Goal: Task Accomplishment & Management: Complete application form

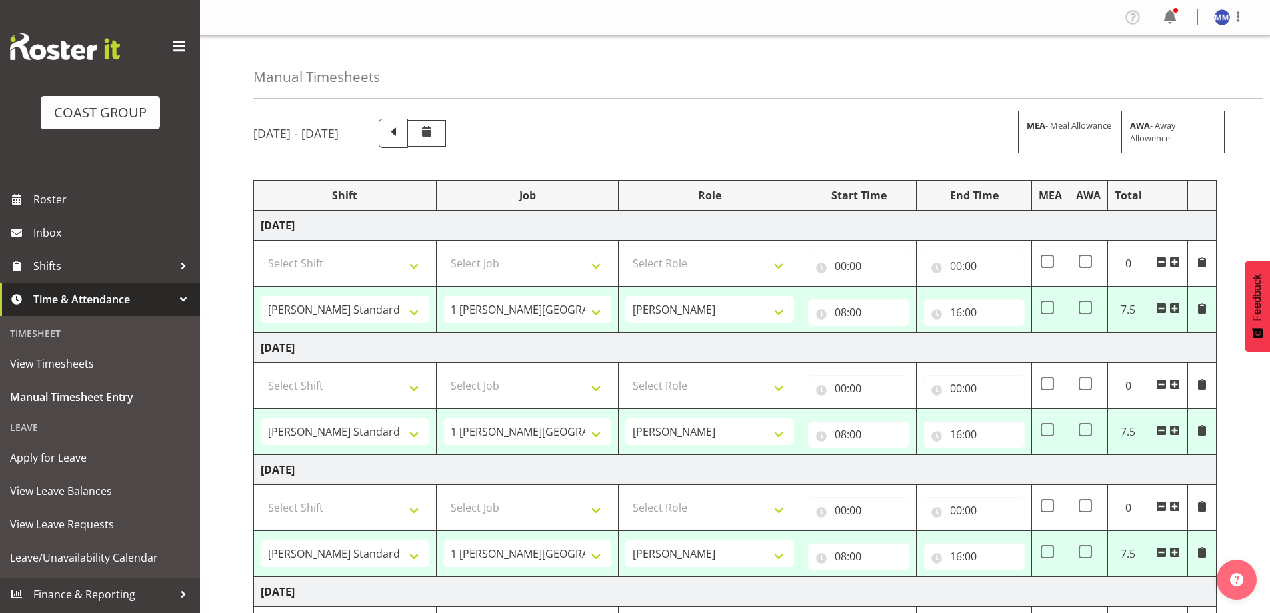
select select "47759"
select select "7032"
select select "16"
select select "47759"
select select "7032"
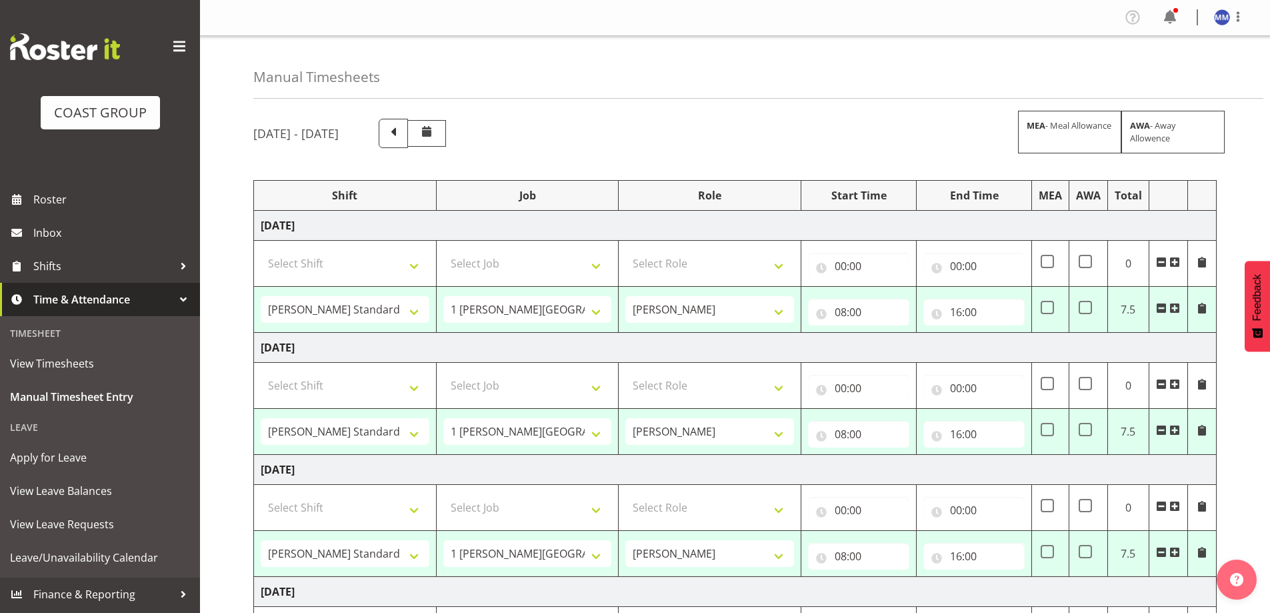
select select "47759"
select select "7032"
select select "47759"
select select "7032"
select select "47759"
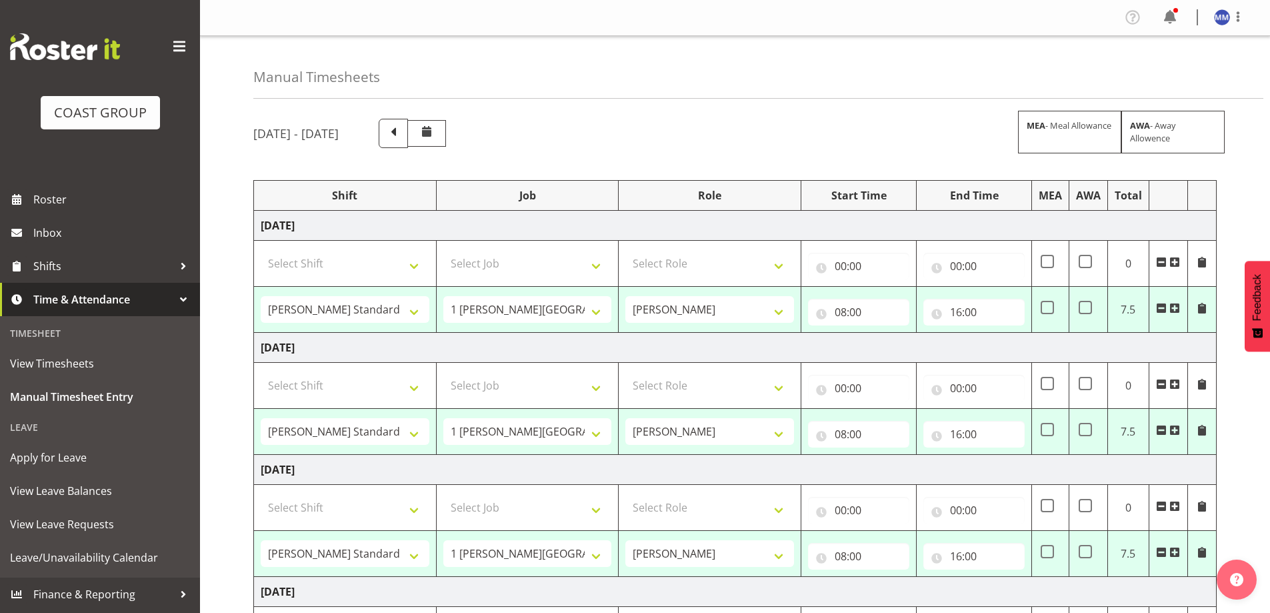
select select "7032"
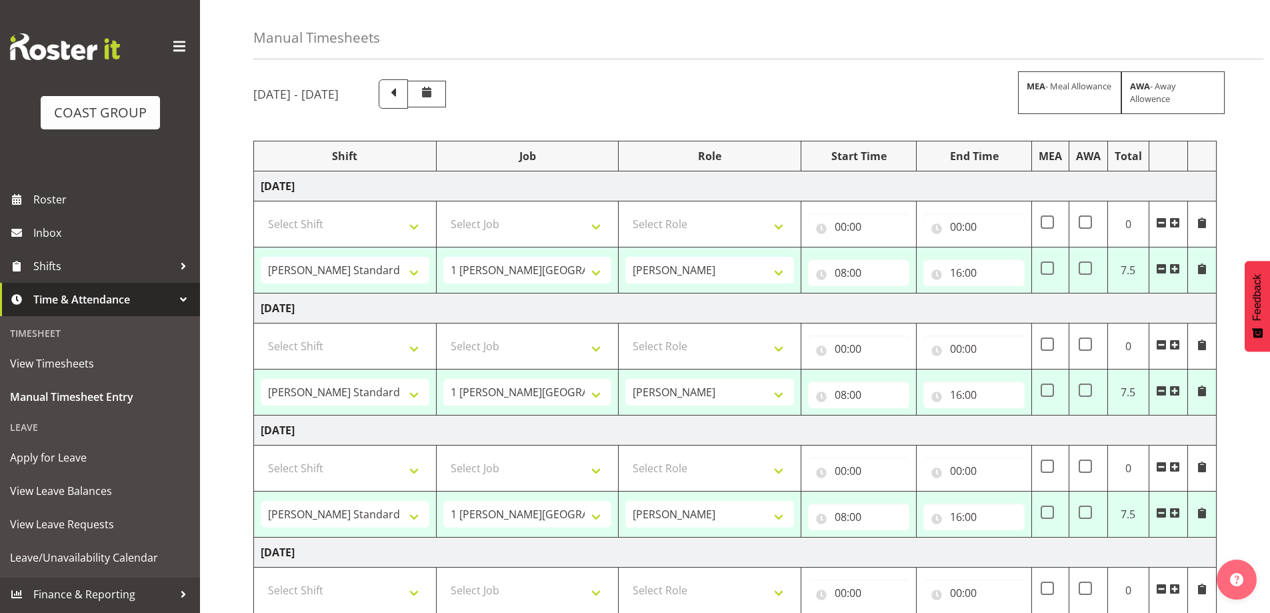
scroll to position [39, 0]
click at [962, 263] on input "16:00" at bounding box center [973, 272] width 101 height 27
click at [1010, 305] on select "00 01 02 03 04 05 06 07 08 09 10 11 12 13 14 15 16 17 18 19 20 21 22 23" at bounding box center [1014, 307] width 30 height 27
select select "15"
click at [999, 294] on select "00 01 02 03 04 05 06 07 08 09 10 11 12 13 14 15 16 17 18 19 20 21 22 23" at bounding box center [1014, 307] width 30 height 27
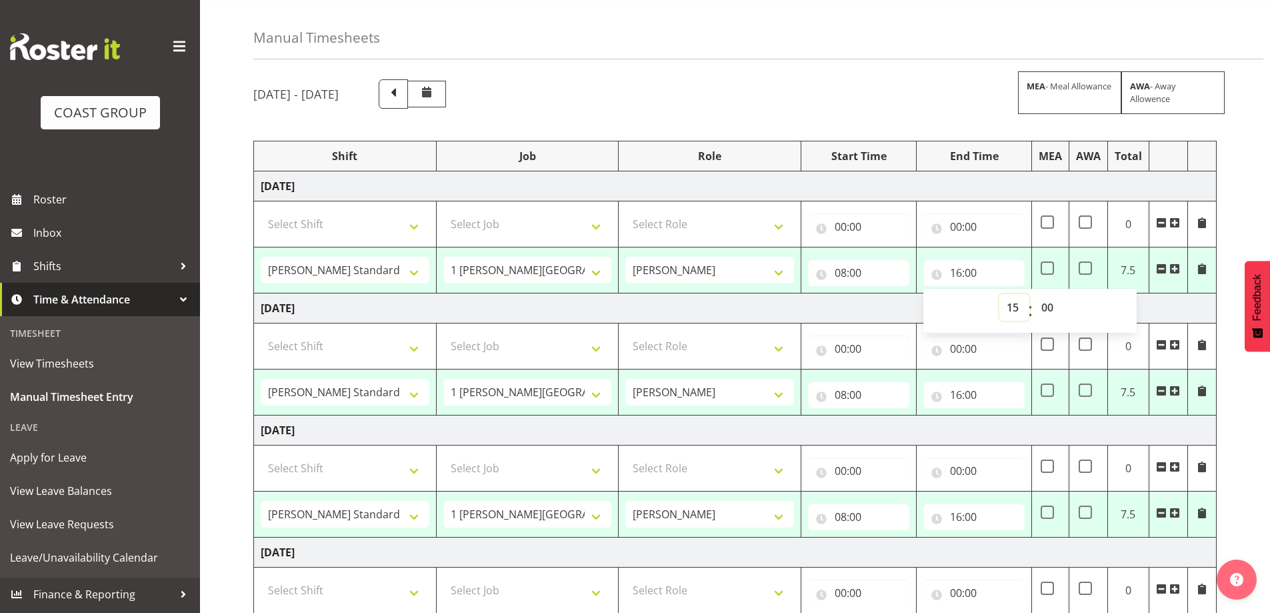
type input "15:00"
click at [962, 391] on input "16:00" at bounding box center [973, 394] width 101 height 27
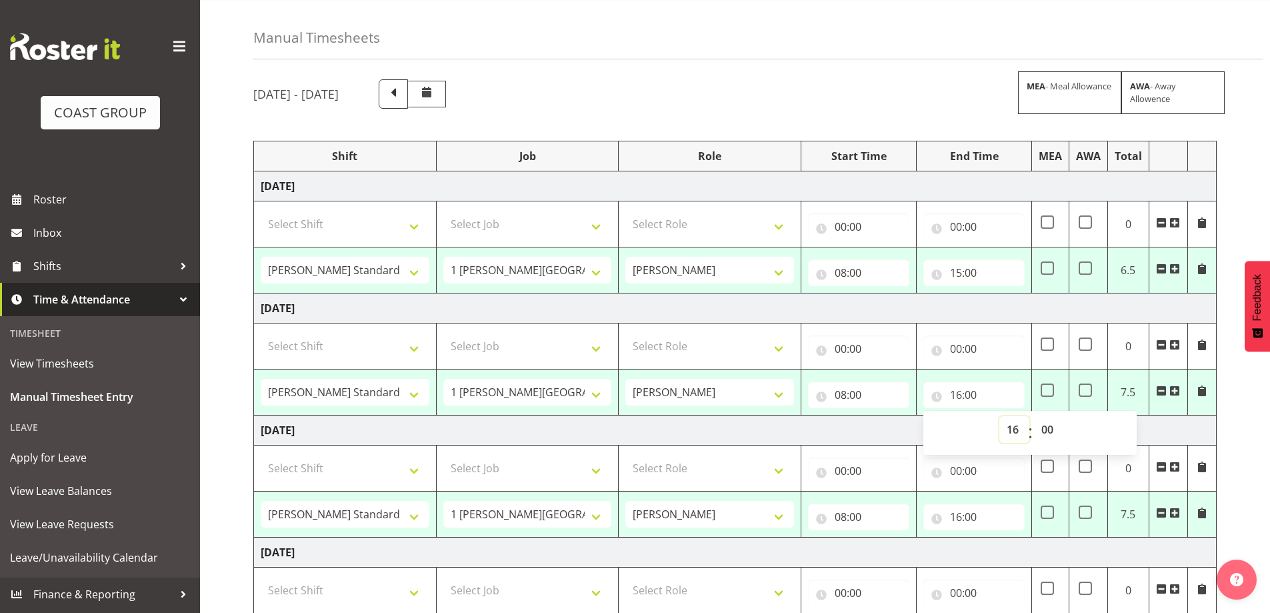
click at [1013, 437] on select "00 01 02 03 04 05 06 07 08 09 10 11 12 13 14 15 16 17 18 19 20 21 22 23" at bounding box center [1014, 429] width 30 height 27
select select "15"
click at [999, 416] on select "00 01 02 03 04 05 06 07 08 09 10 11 12 13 14 15 16 17 18 19 20 21 22 23" at bounding box center [1014, 429] width 30 height 27
type input "15:00"
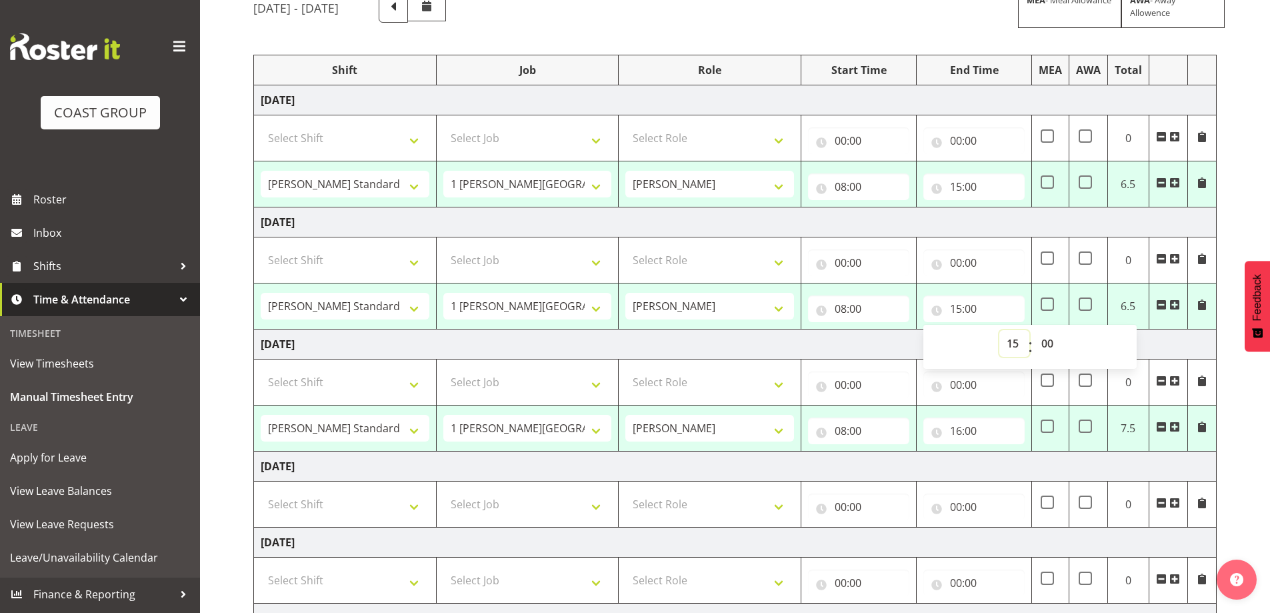
scroll to position [239, 0]
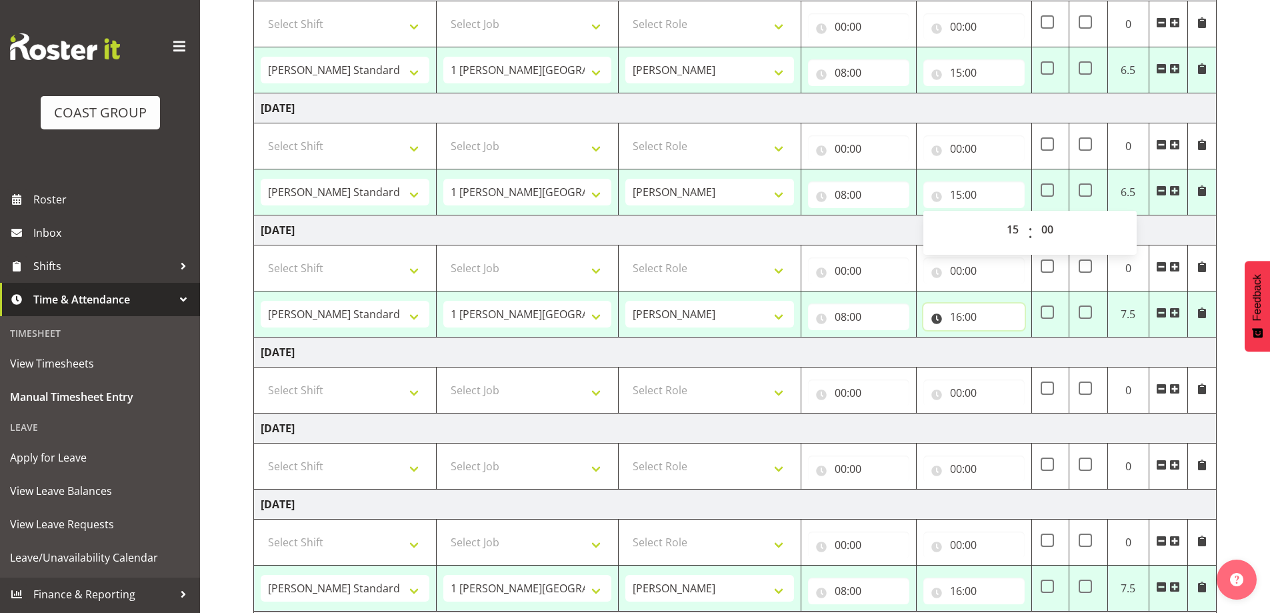
click at [961, 318] on input "16:00" at bounding box center [973, 316] width 101 height 27
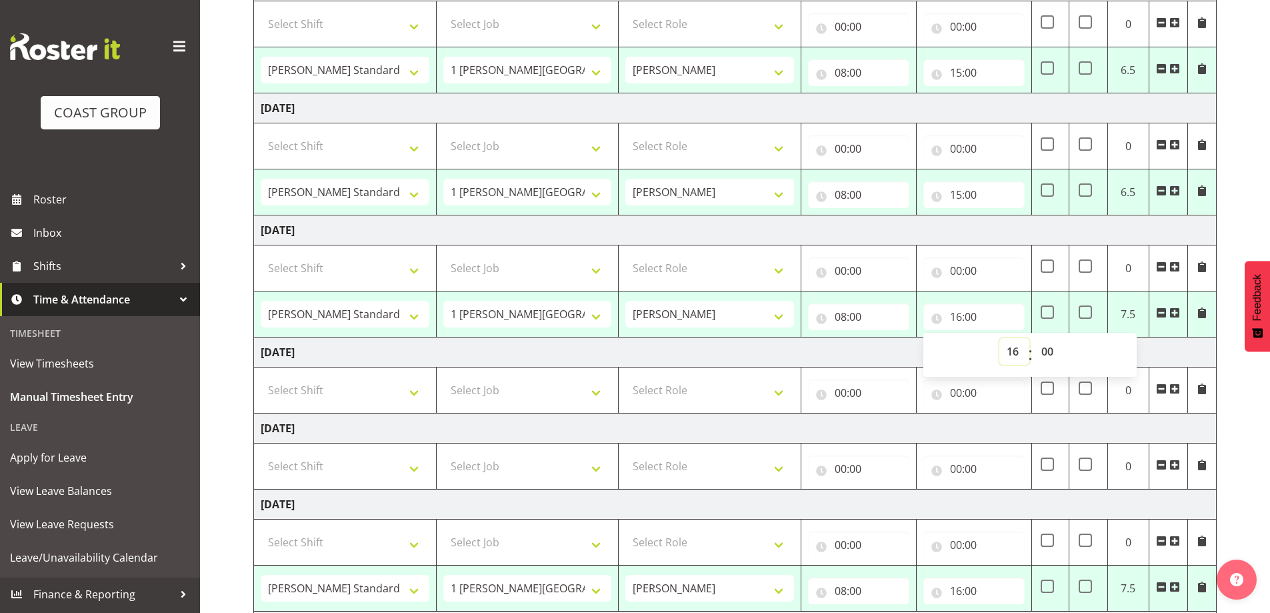
click at [1003, 351] on select "00 01 02 03 04 05 06 07 08 09 10 11 12 13 14 15 16 17 18 19 20 21 22 23" at bounding box center [1014, 351] width 30 height 27
select select "15"
click at [999, 338] on select "00 01 02 03 04 05 06 07 08 09 10 11 12 13 14 15 16 17 18 19 20 21 22 23" at bounding box center [1014, 351] width 30 height 27
type input "15:00"
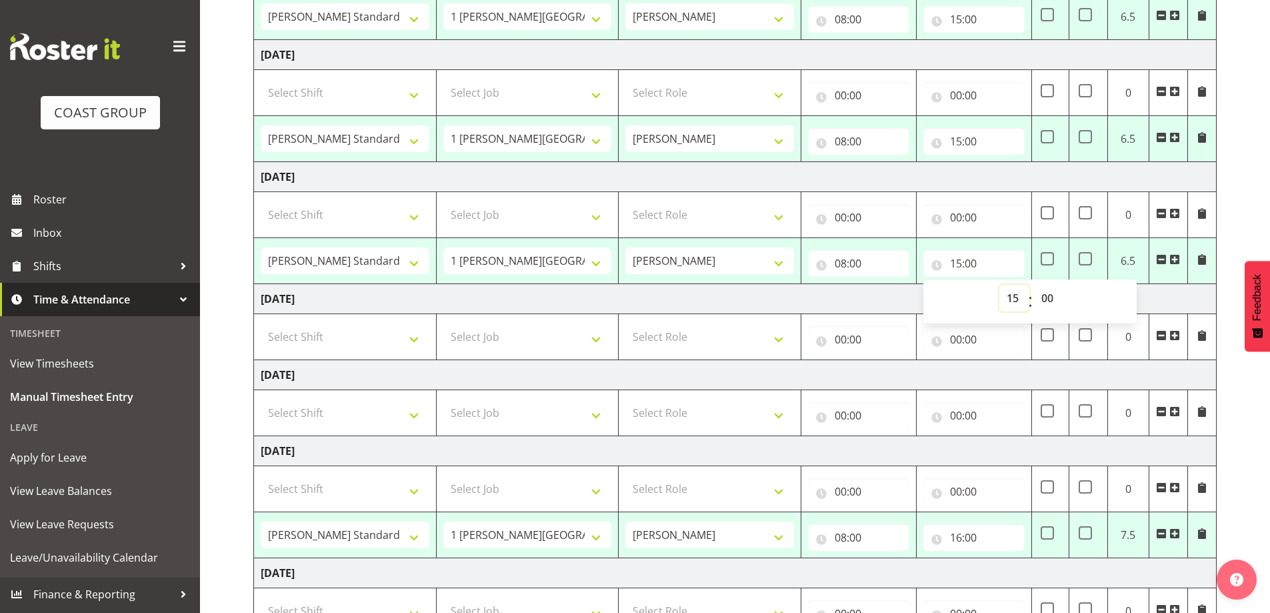
scroll to position [373, 0]
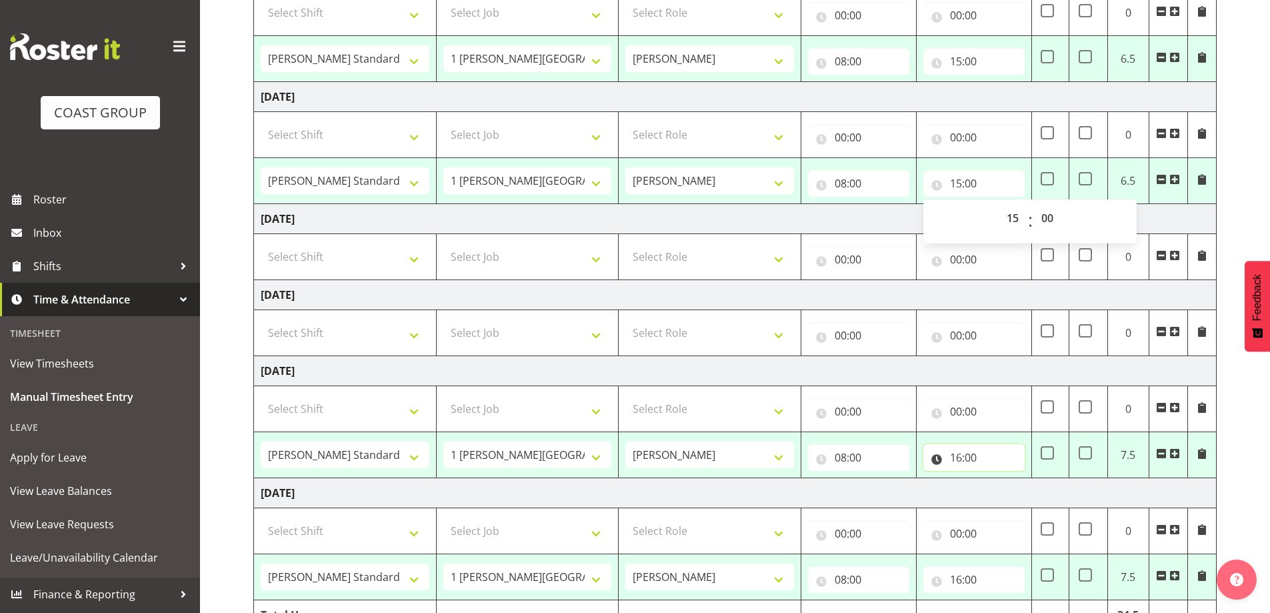
drag, startPoint x: 957, startPoint y: 459, endPoint x: 966, endPoint y: 452, distance: 10.9
click at [957, 459] on input "16:00" at bounding box center [973, 457] width 101 height 27
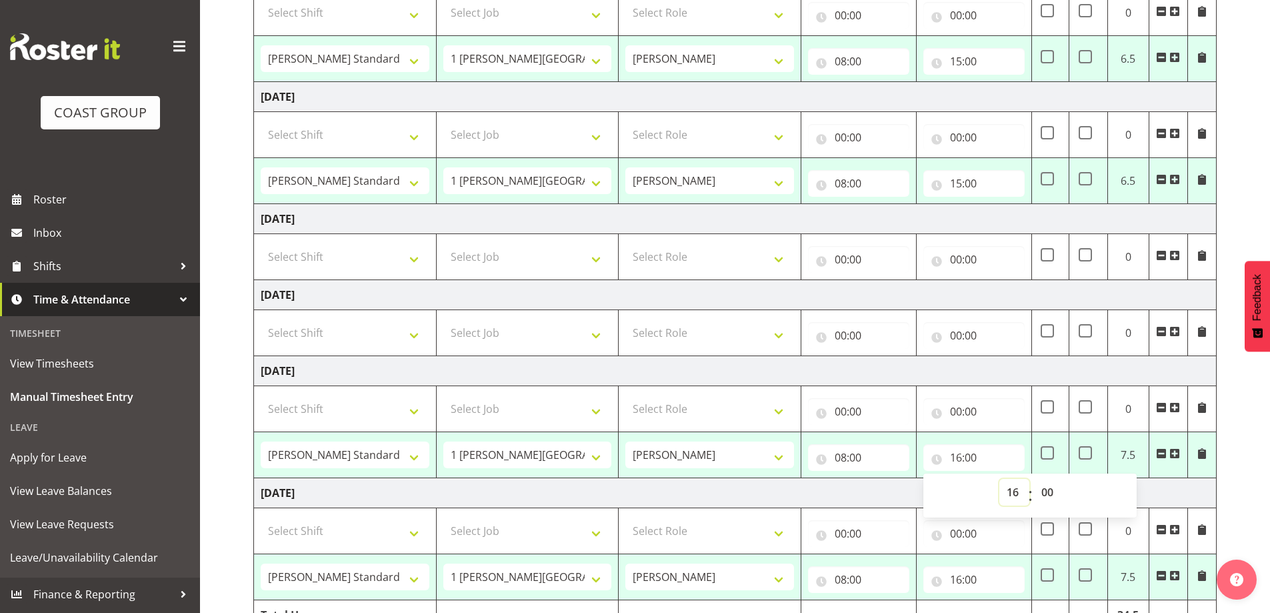
drag, startPoint x: 1015, startPoint y: 491, endPoint x: 1011, endPoint y: 482, distance: 10.4
click at [1015, 491] on select "00 01 02 03 04 05 06 07 08 09 10 11 12 13 14 15 16 17 18 19 20 21 22 23" at bounding box center [1014, 492] width 30 height 27
select select "15"
click at [999, 479] on select "00 01 02 03 04 05 06 07 08 09 10 11 12 13 14 15 16 17 18 19 20 21 22 23" at bounding box center [1014, 492] width 30 height 27
type input "15:00"
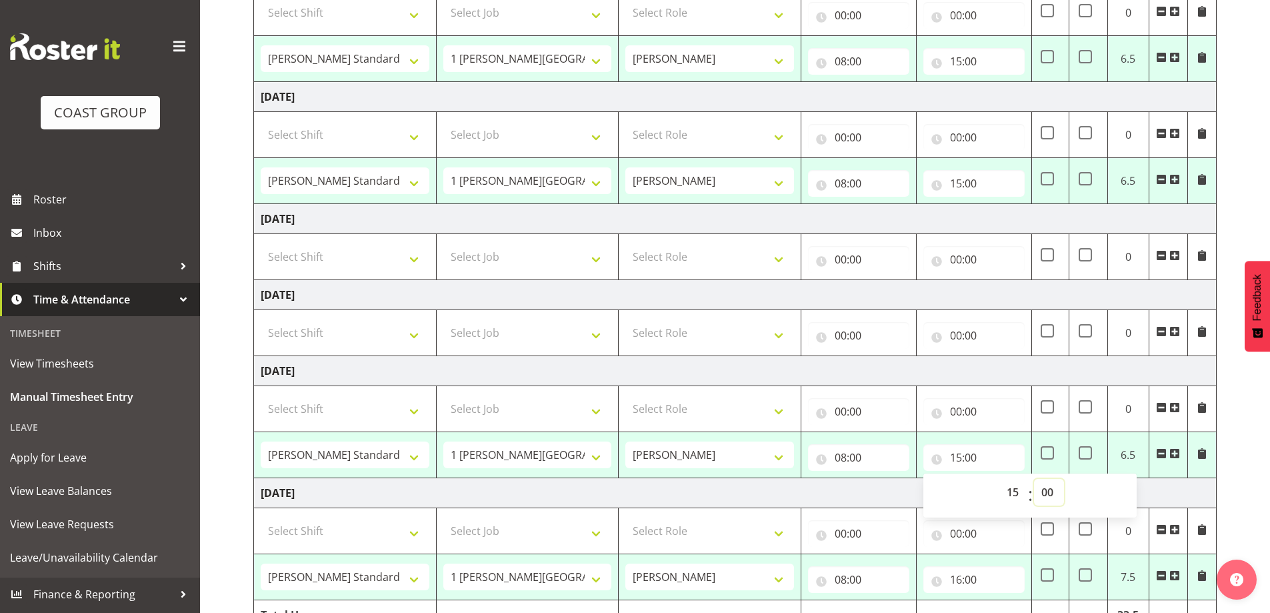
drag, startPoint x: 1046, startPoint y: 490, endPoint x: 1041, endPoint y: 482, distance: 9.6
click at [1046, 490] on select "00 01 02 03 04 05 06 07 08 09 10 11 12 13 14 15 16 17 18 19 20 21 22 23 24 25 2…" at bounding box center [1049, 492] width 30 height 27
select select "15"
click at [1034, 479] on select "00 01 02 03 04 05 06 07 08 09 10 11 12 13 14 15 16 17 18 19 20 21 22 23 24 25 2…" at bounding box center [1049, 492] width 30 height 27
type input "15:15"
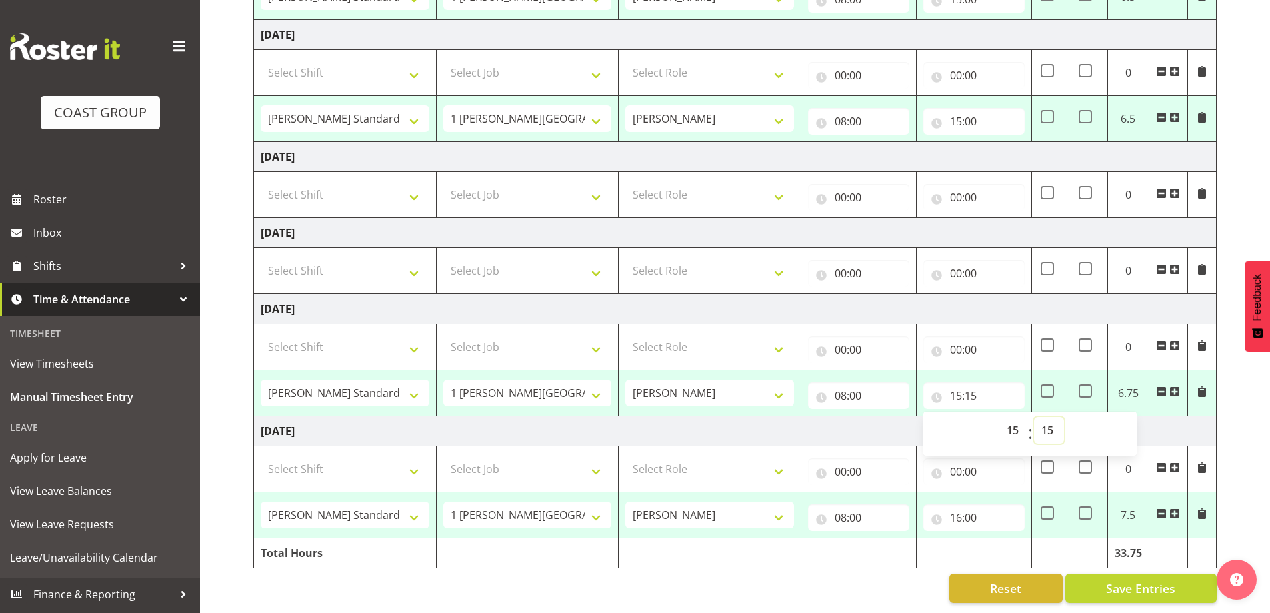
scroll to position [445, 0]
click at [1113, 579] on span "Save Entries" at bounding box center [1140, 587] width 69 height 17
select select "47759"
select select "7032"
type input "08:00"
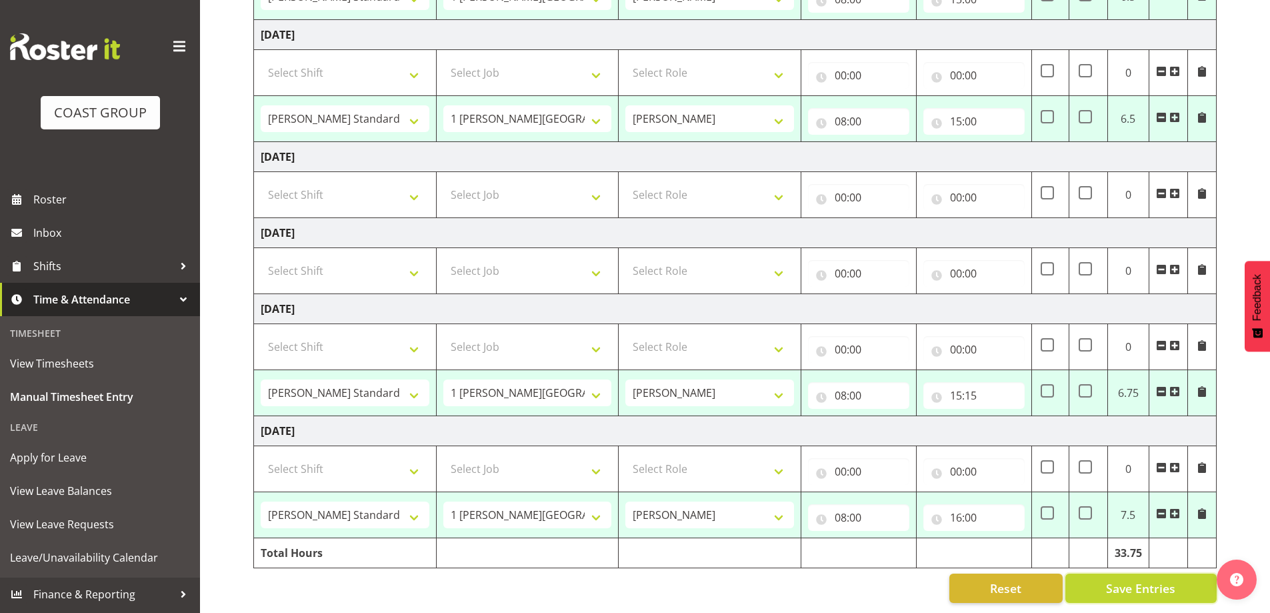
type input "15:00"
select select "47759"
select select "7032"
type input "08:00"
type input "15:00"
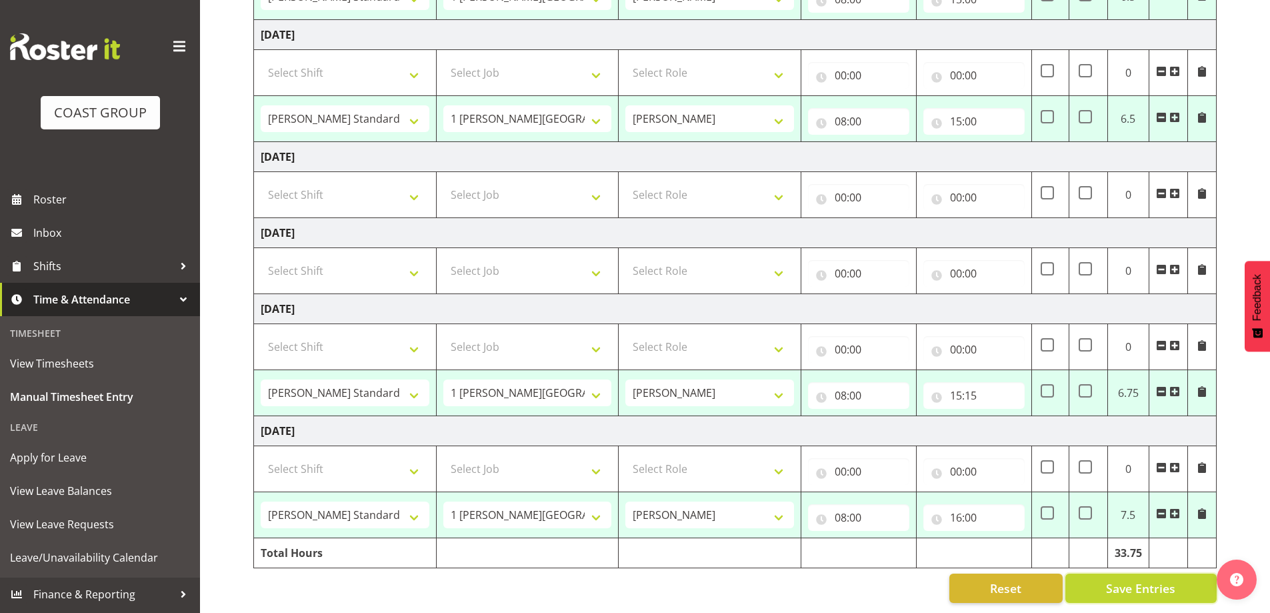
select select "47759"
select select "7032"
type input "08:00"
type input "15:00"
select select "47759"
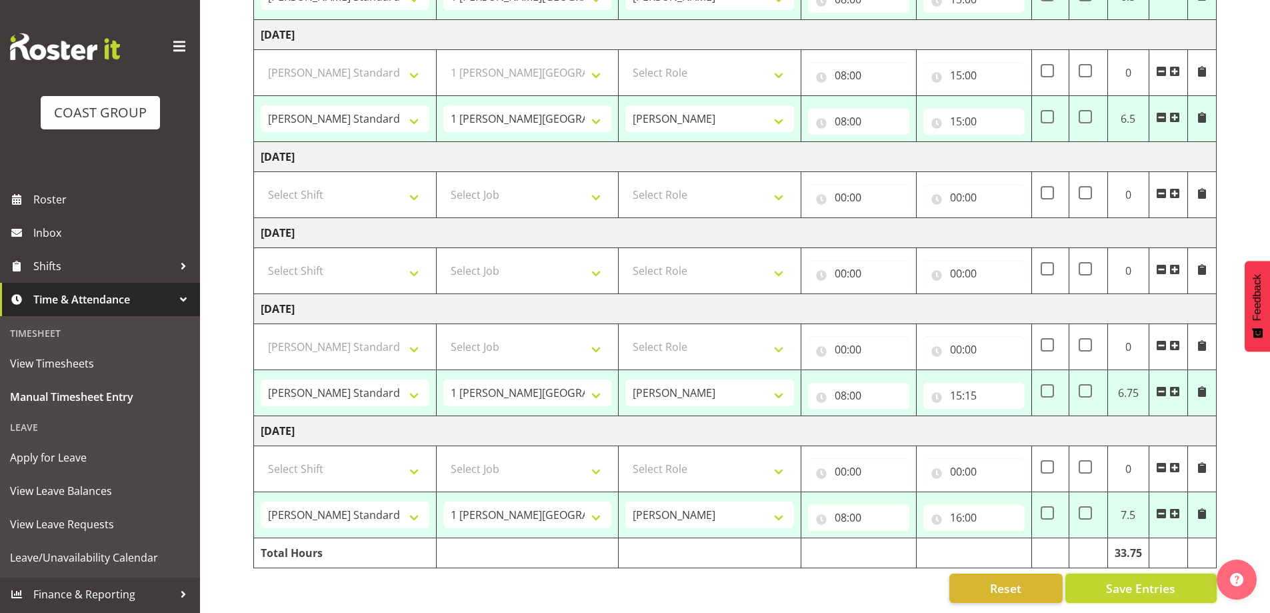
select select "7032"
type input "08:00"
type input "15:15"
select select "15"
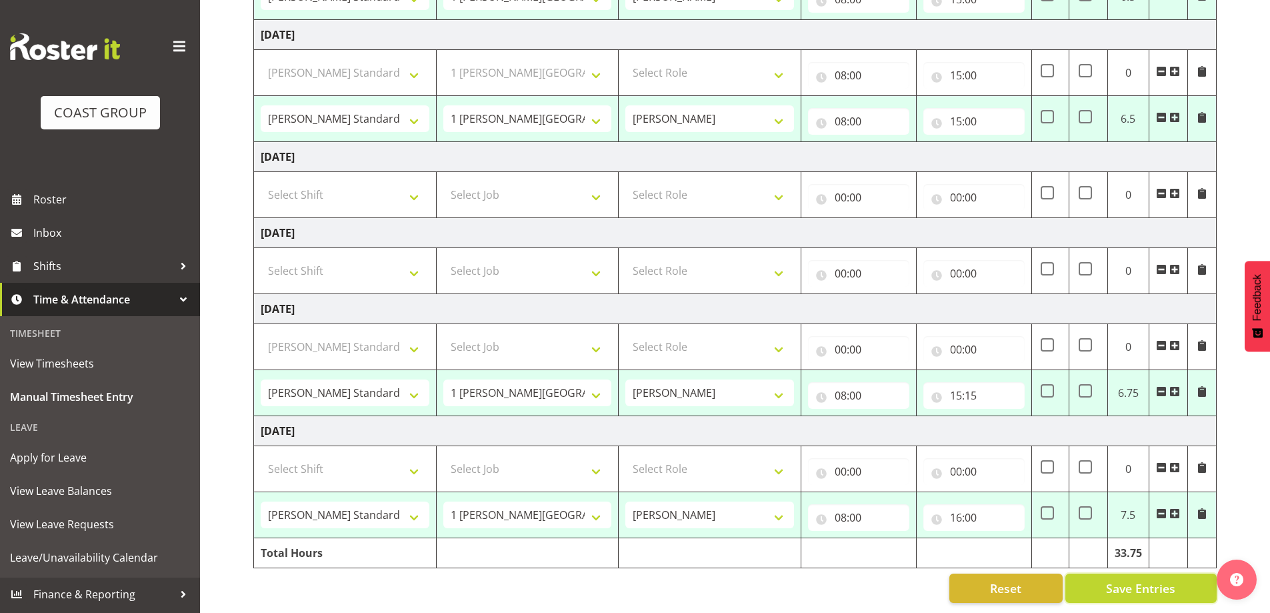
select select "47759"
select select "7032"
type input "08:00"
type input "16:00"
select select "47759"
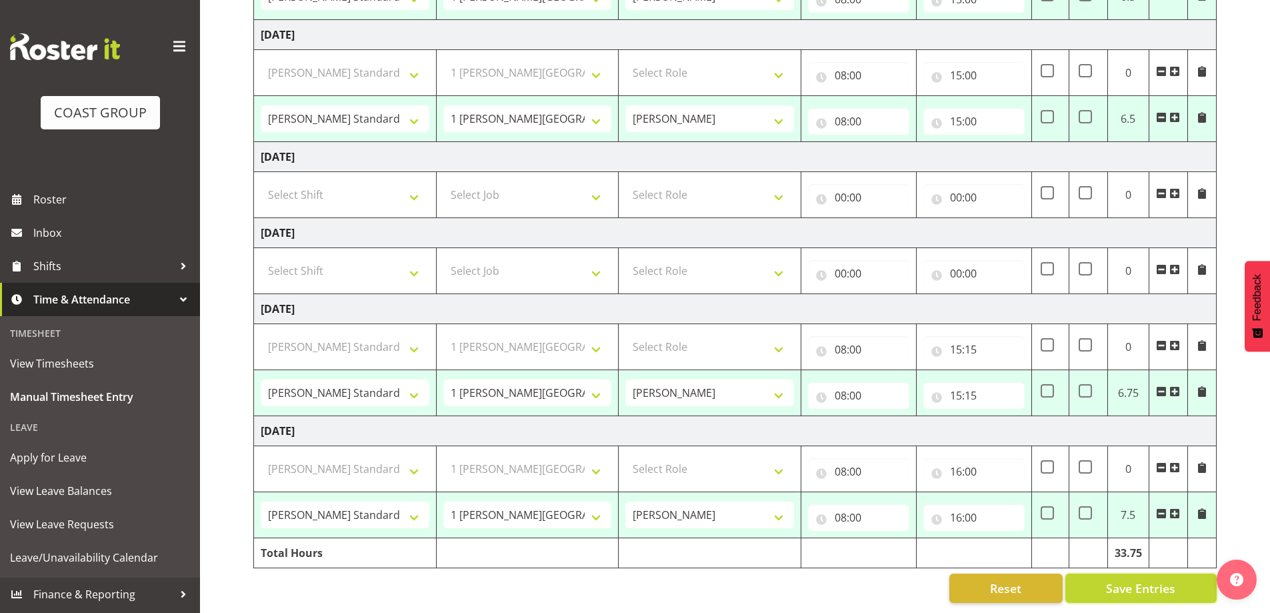
select select "7032"
select select "47759"
select select "7032"
select select "47759"
select select "7032"
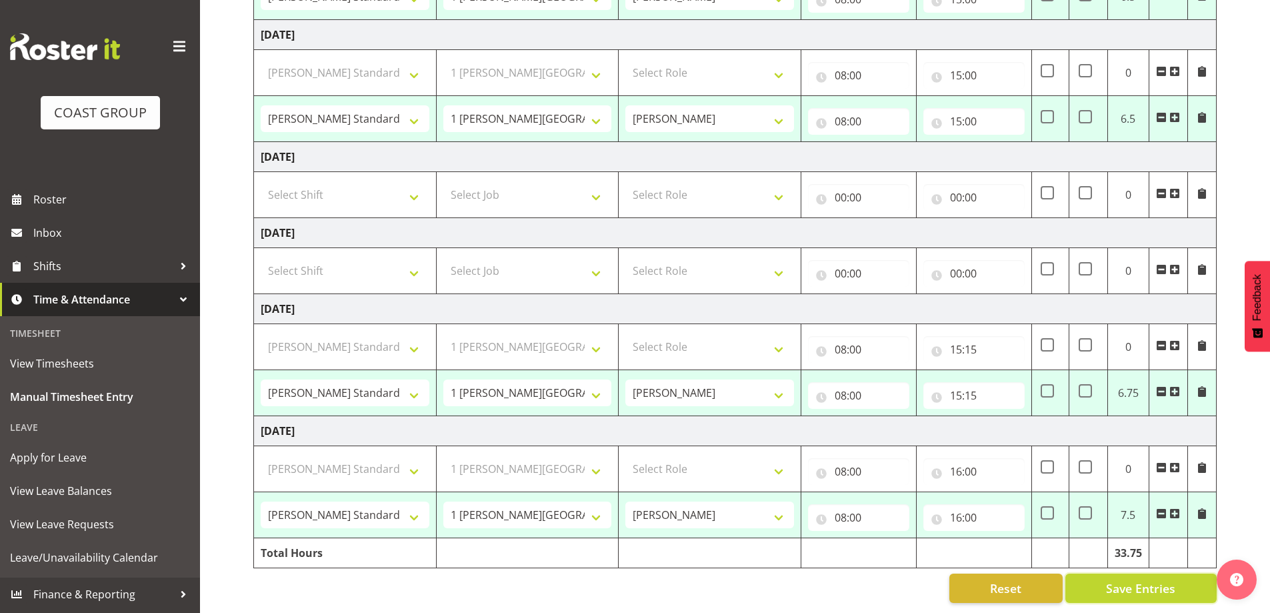
select select "47759"
select select "7032"
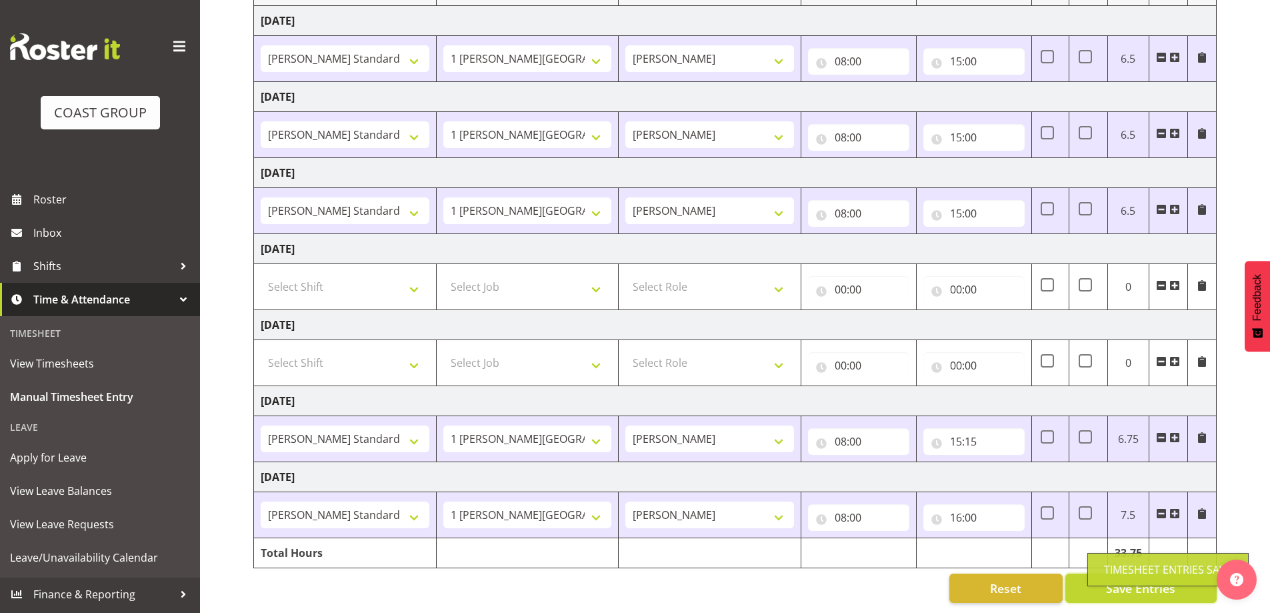
scroll to position [215, 0]
click at [973, 435] on input "15:15" at bounding box center [973, 441] width 101 height 27
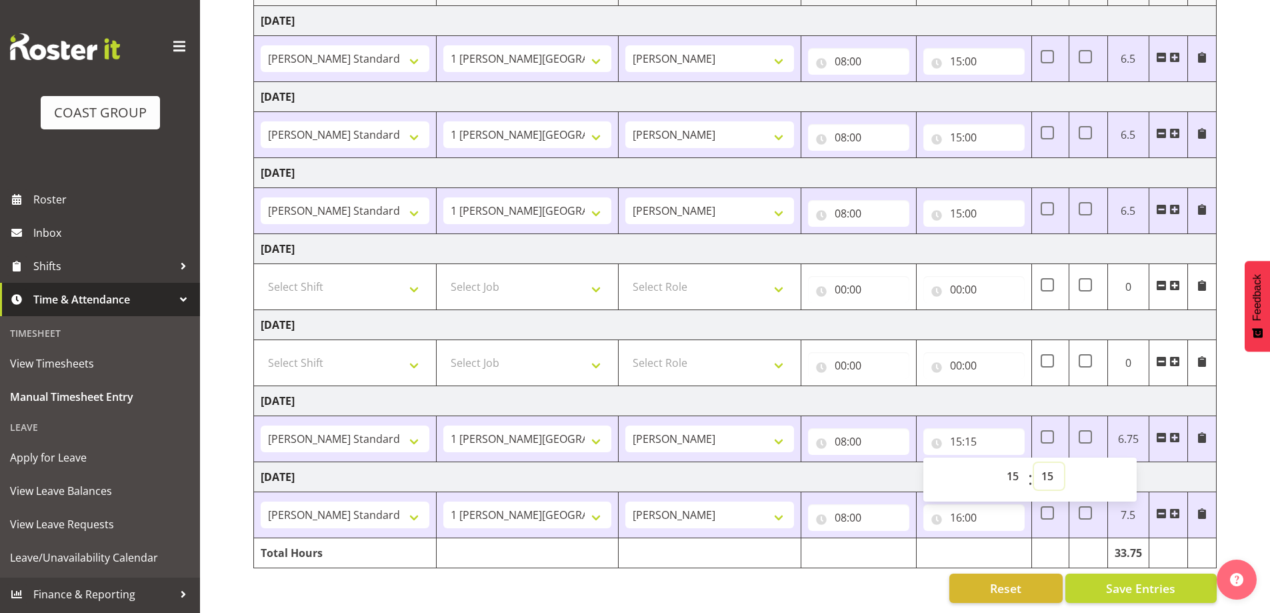
click at [1055, 467] on select "00 01 02 03 04 05 06 07 08 09 10 11 12 13 14 15 16 17 18 19 20 21 22 23 24 25 2…" at bounding box center [1049, 476] width 30 height 27
select select "0"
click at [1034, 463] on select "00 01 02 03 04 05 06 07 08 09 10 11 12 13 14 15 16 17 18 19 20 21 22 23 24 25 2…" at bounding box center [1049, 476] width 30 height 27
type input "15:00"
click at [1138, 579] on span "Save Entries" at bounding box center [1140, 587] width 69 height 17
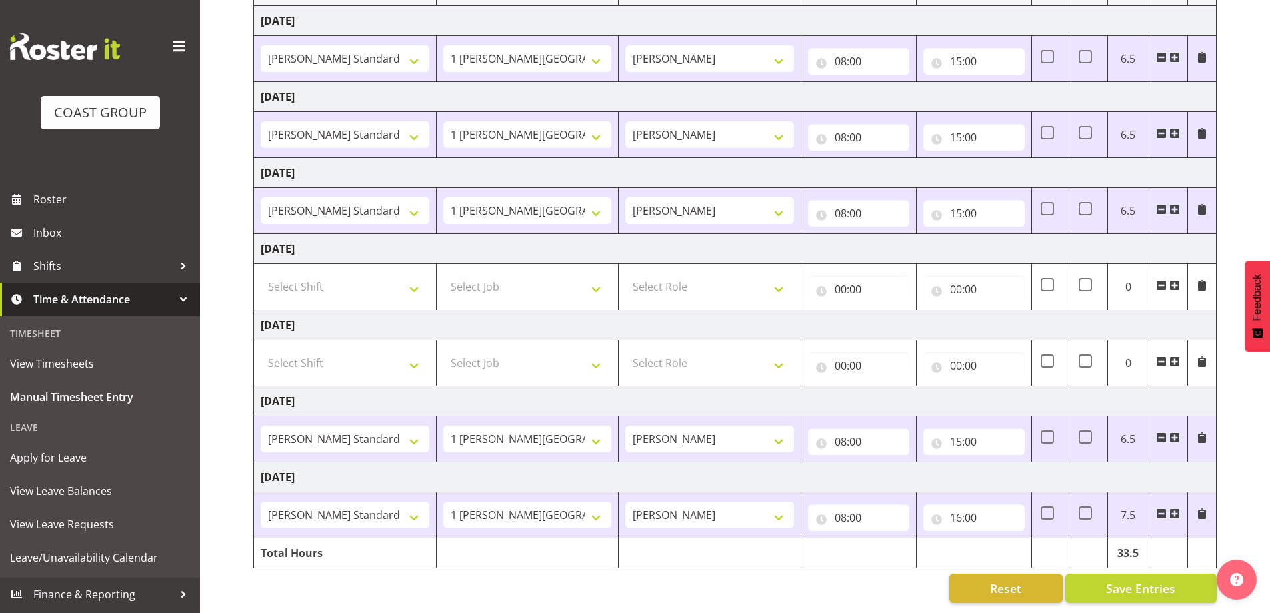
click at [740, 573] on div "Reset Save Entries" at bounding box center [734, 587] width 963 height 29
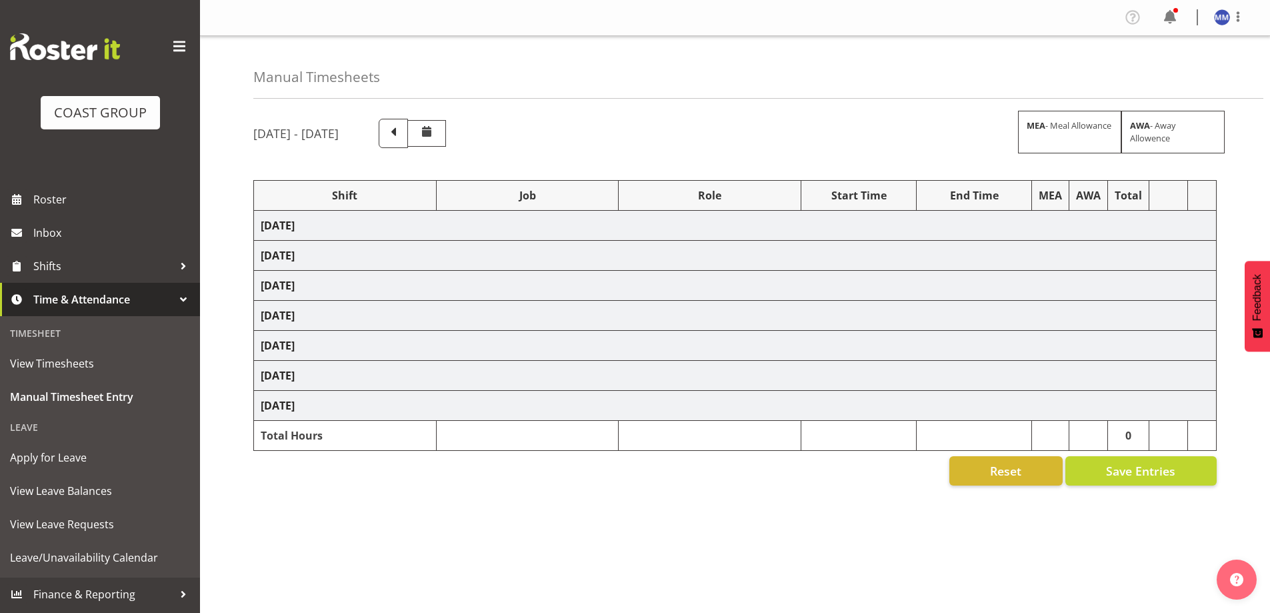
select select "47759"
select select "7032"
select select "47759"
select select "7032"
select select "47759"
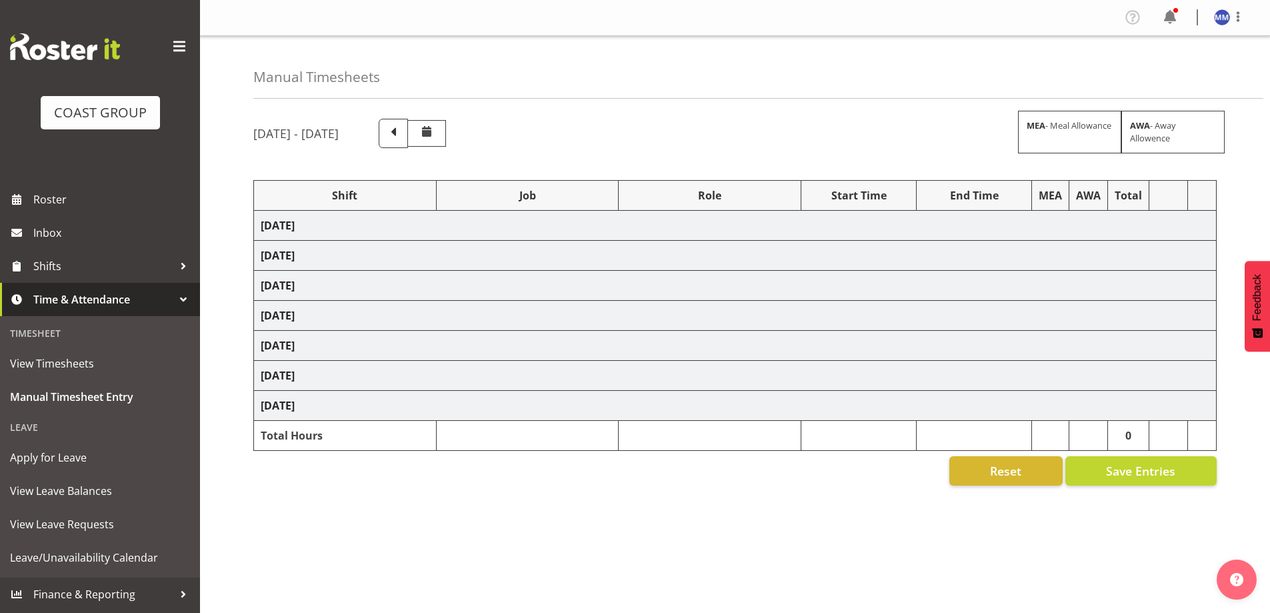
select select "7032"
select select "47759"
select select "7032"
select select "47759"
select select "7032"
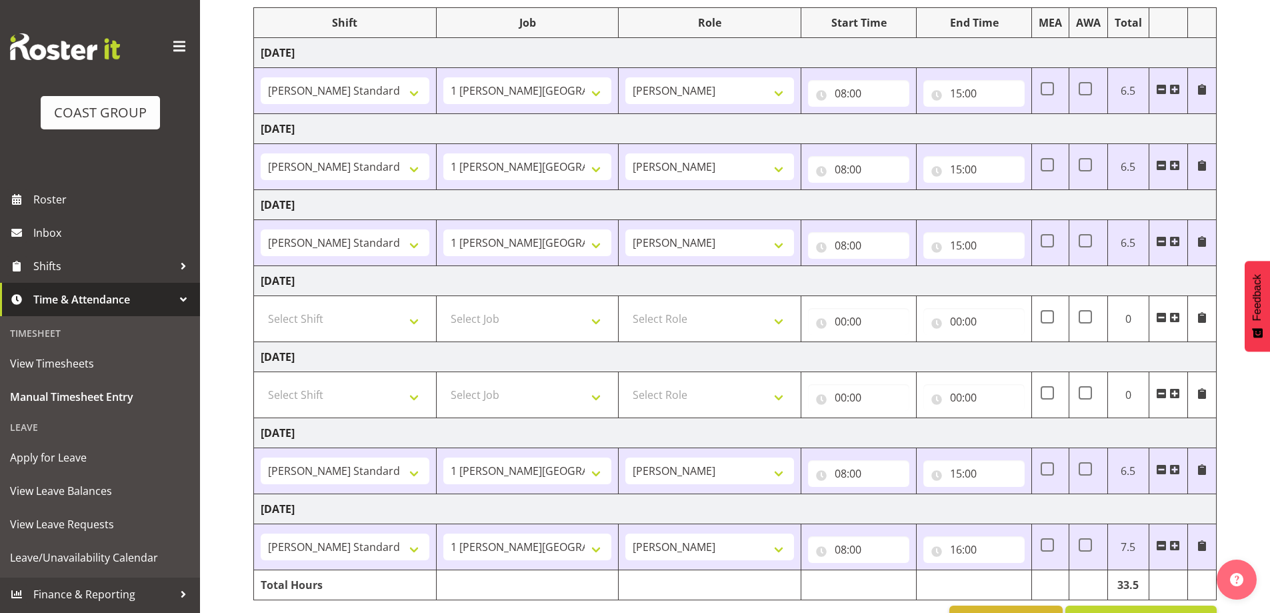
scroll to position [215, 0]
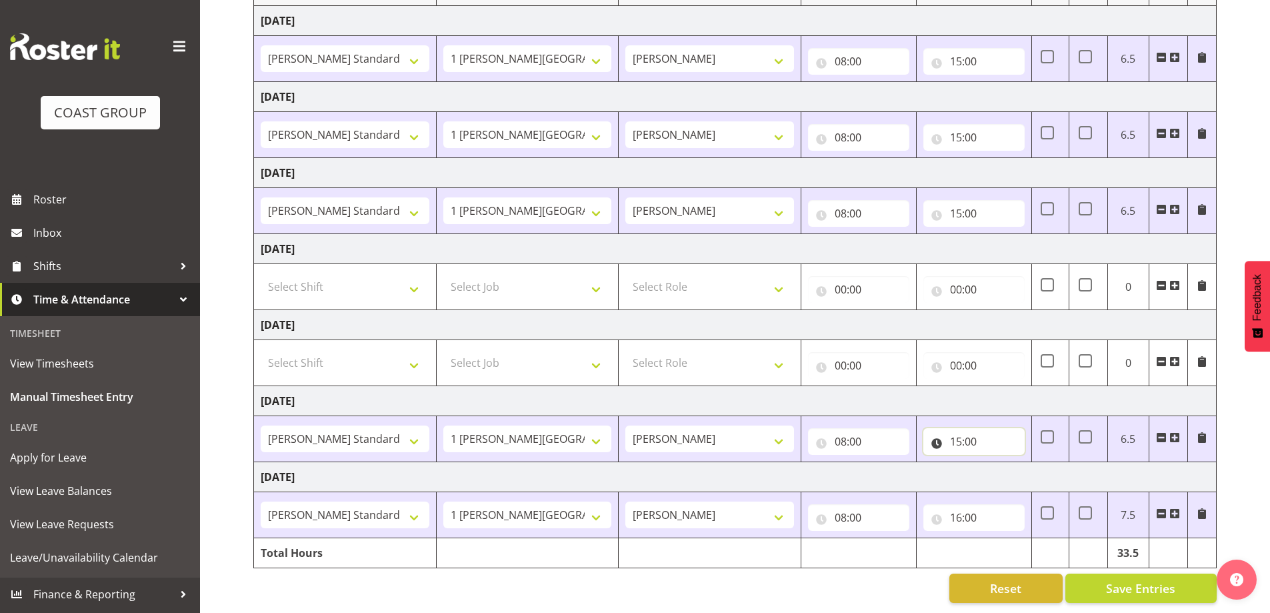
click at [971, 439] on input "15:00" at bounding box center [973, 441] width 101 height 27
click at [1049, 468] on select "00 01 02 03 04 05 06 07 08 09 10 11 12 13 14 15 16 17 18 19 20 21 22 23 24 25 2…" at bounding box center [1049, 476] width 30 height 27
select select "20"
click at [1034, 463] on select "00 01 02 03 04 05 06 07 08 09 10 11 12 13 14 15 16 17 18 19 20 21 22 23 24 25 2…" at bounding box center [1049, 476] width 30 height 27
type input "15:20"
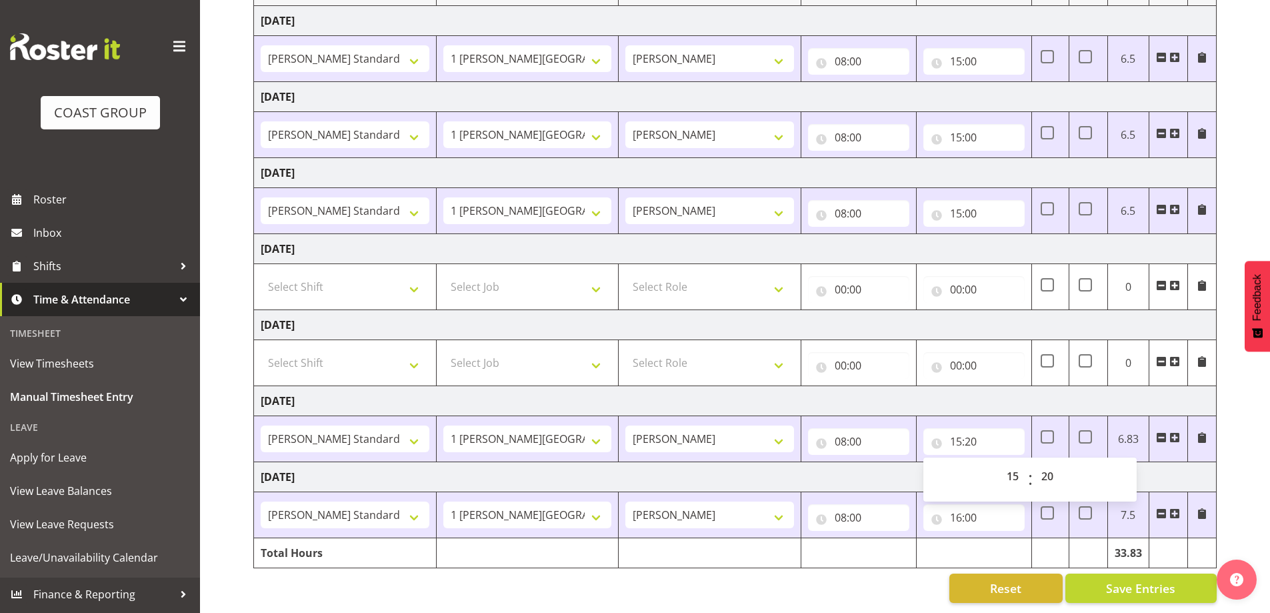
click at [980, 391] on td "[DATE]" at bounding box center [735, 401] width 963 height 30
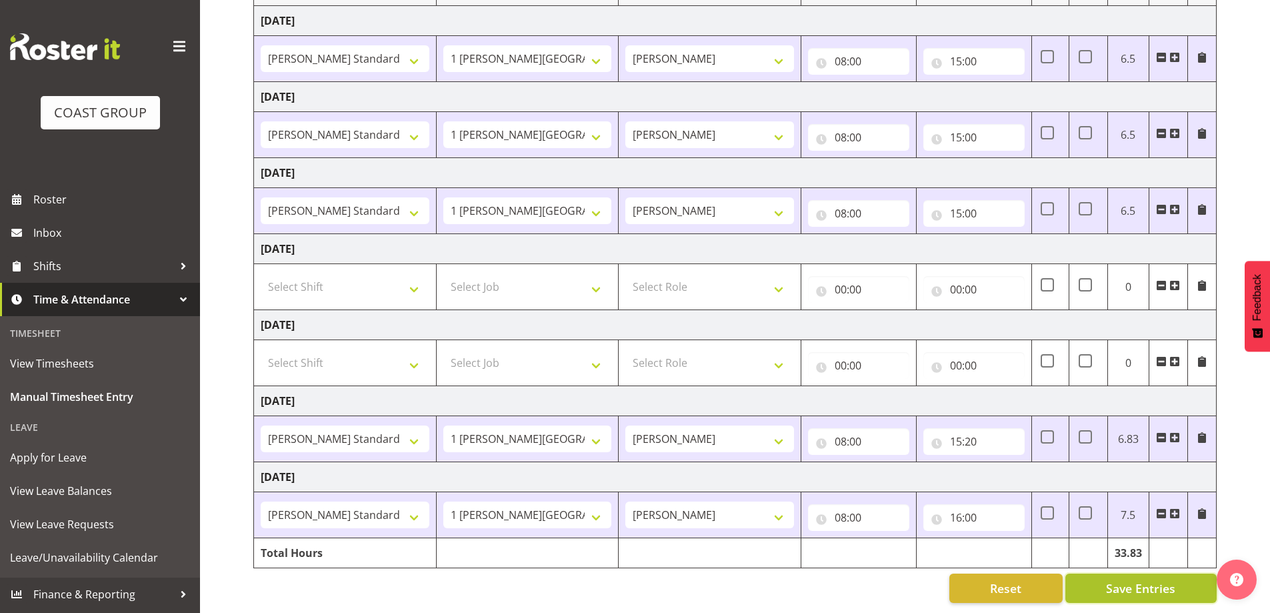
click at [1119, 579] on span "Save Entries" at bounding box center [1140, 587] width 69 height 17
click at [723, 311] on td "[DATE]" at bounding box center [735, 325] width 963 height 30
click at [736, 313] on td "[DATE]" at bounding box center [735, 325] width 963 height 30
click at [723, 315] on td "[DATE]" at bounding box center [735, 325] width 963 height 30
click at [717, 310] on td "[DATE]" at bounding box center [735, 325] width 963 height 30
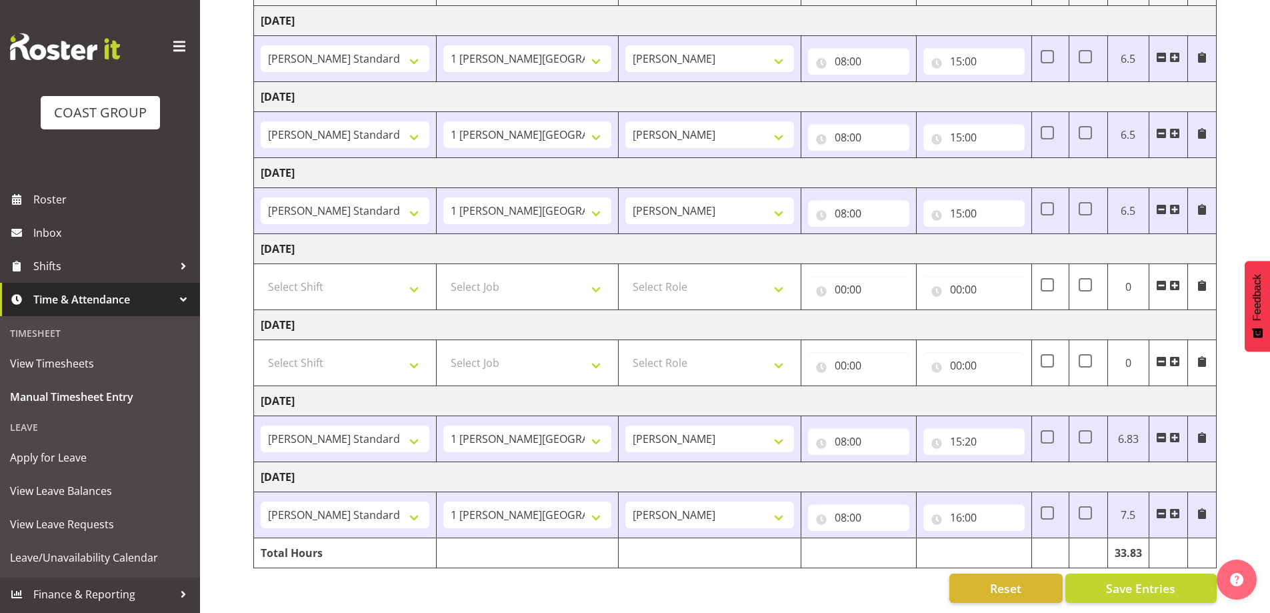
click at [704, 313] on td "[DATE]" at bounding box center [735, 325] width 963 height 30
click at [691, 310] on td "[DATE]" at bounding box center [735, 325] width 963 height 30
